Goal: Task Accomplishment & Management: Use online tool/utility

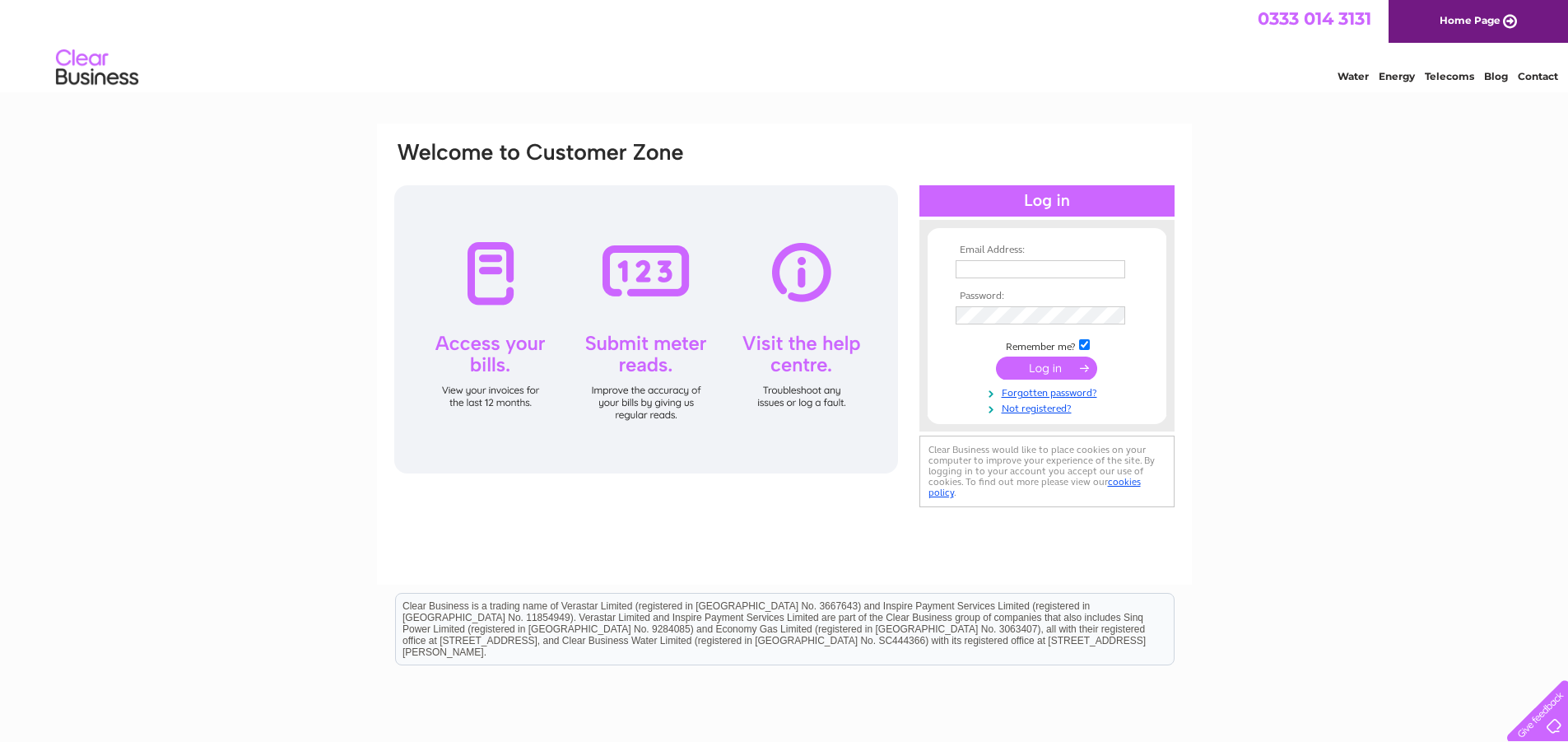
type input "[PERSON_NAME][EMAIL_ADDRESS][DOMAIN_NAME]"
click at [1026, 363] on input "submit" at bounding box center [1046, 368] width 101 height 23
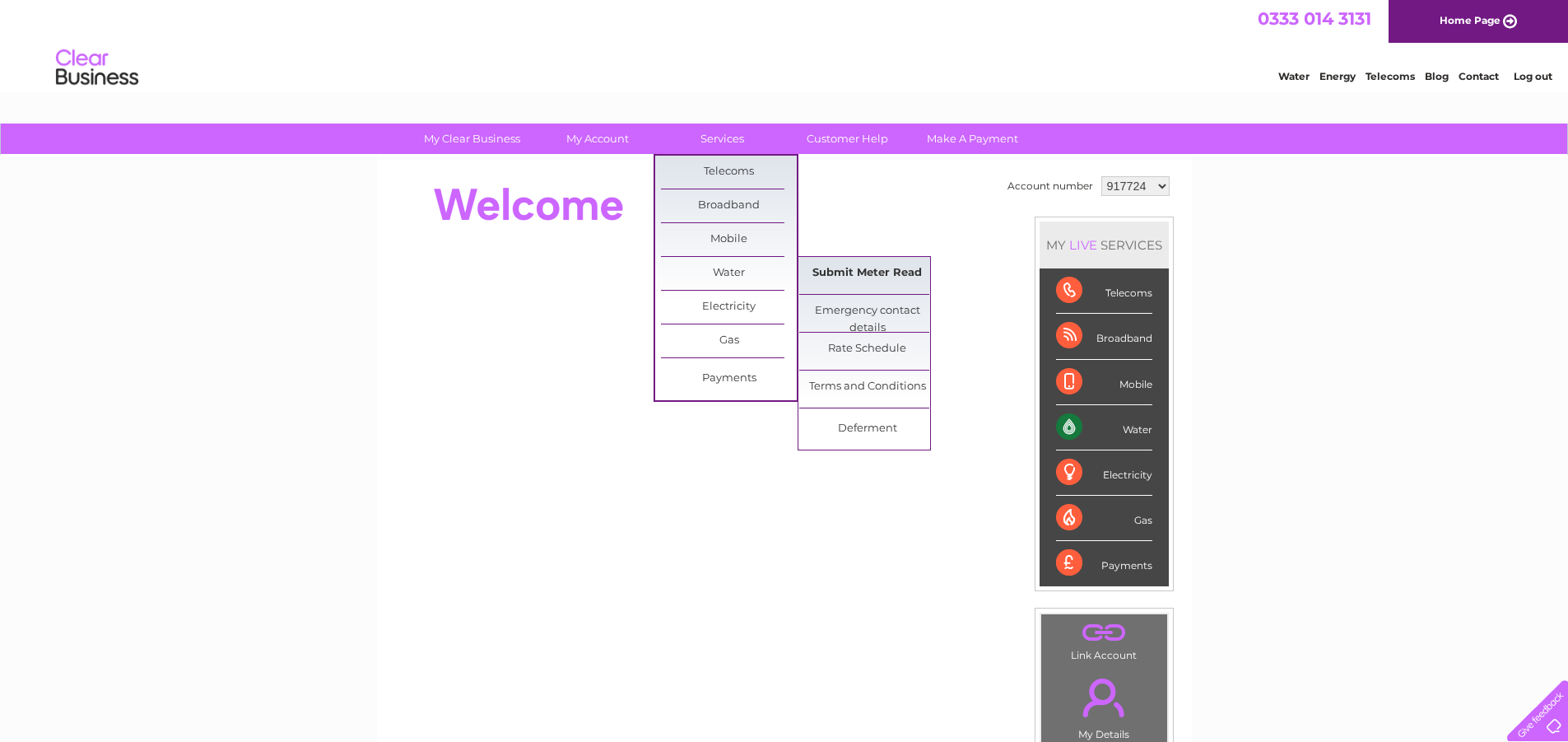
click at [825, 265] on link "Submit Meter Read" at bounding box center [867, 274] width 136 height 33
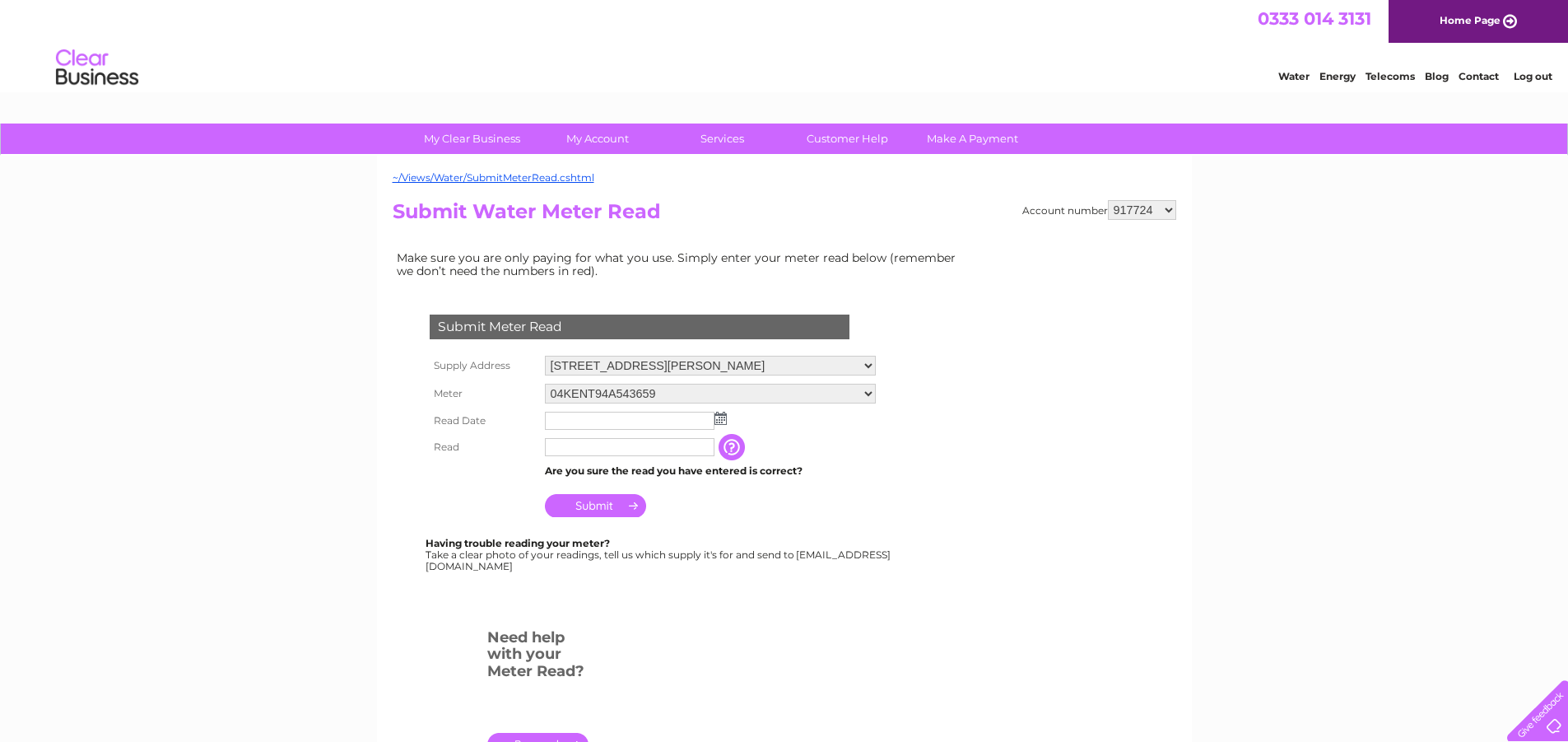
click at [722, 420] on img at bounding box center [721, 418] width 12 height 13
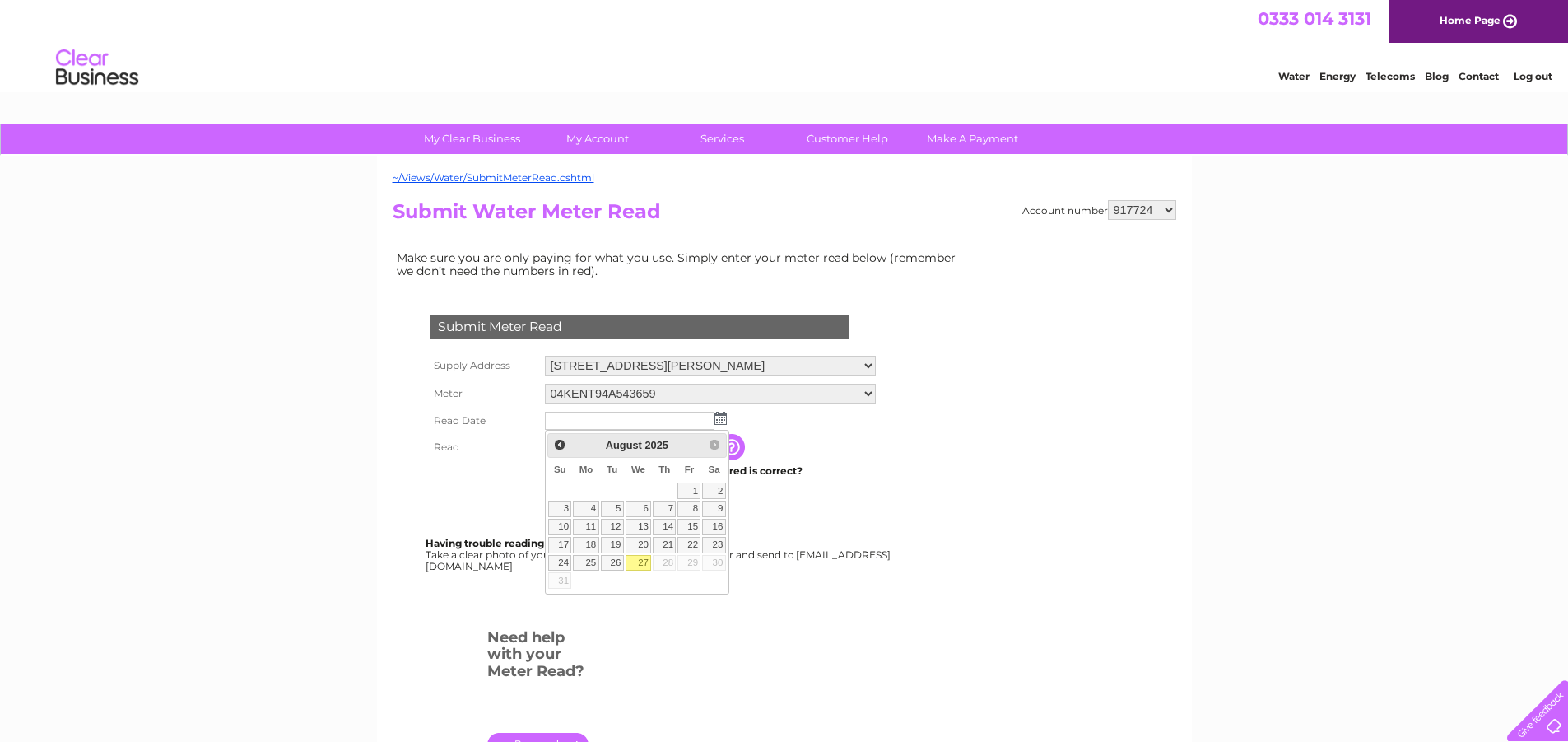
click at [642, 563] on link "27" at bounding box center [639, 563] width 26 height 17
type input "2025/08/27"
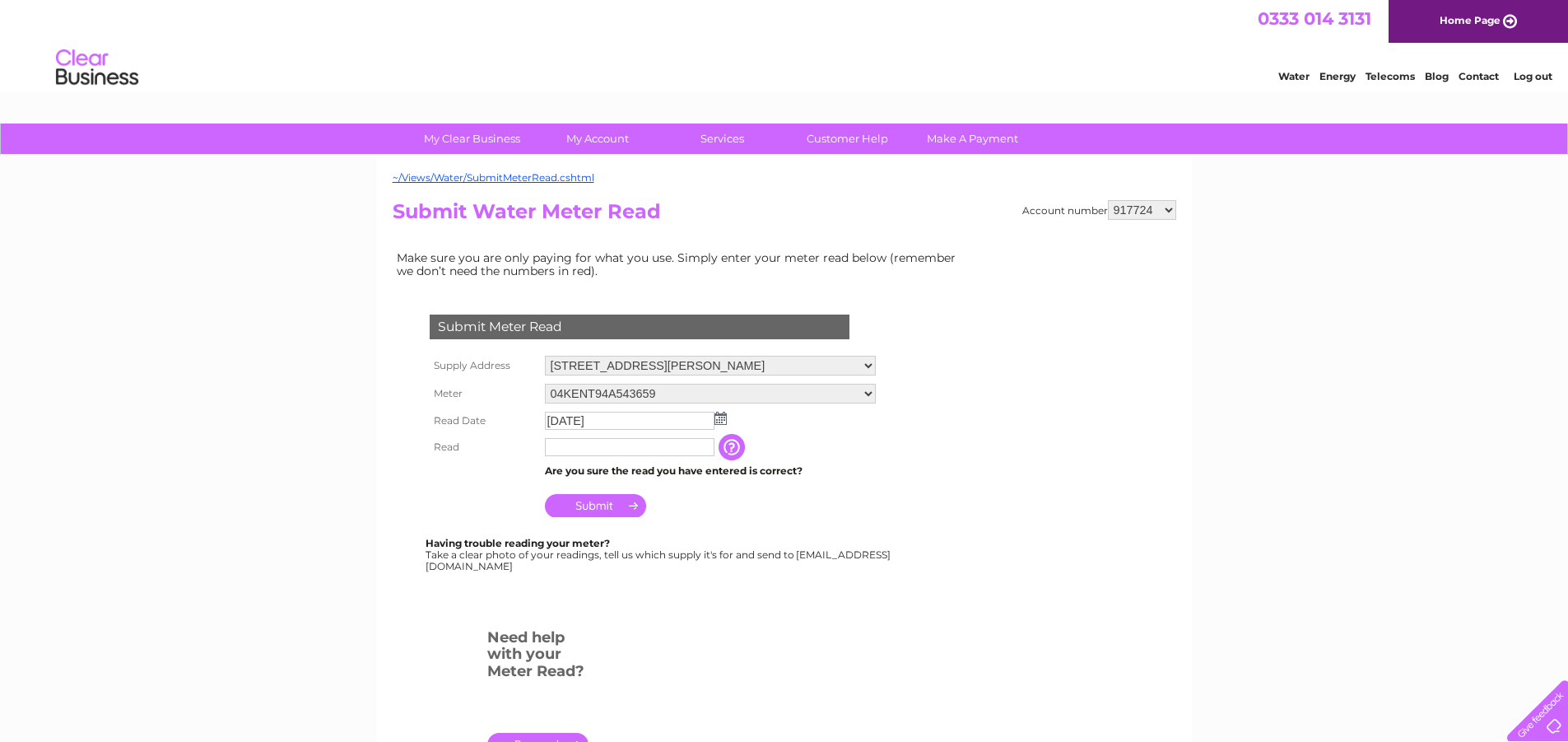
click at [556, 447] on input "text" at bounding box center [630, 447] width 169 height 18
type input "75884"
click at [592, 507] on input "Submit" at bounding box center [596, 507] width 101 height 23
